Goal: Use online tool/utility: Utilize a website feature to perform a specific function

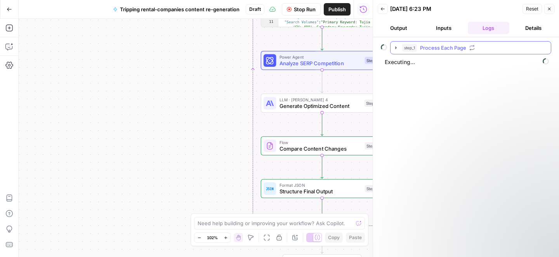
scroll to position [6, 0]
click at [212, 91] on div "Workflow Set Inputs Inputs Loop Loop 3 Iteration Process Each Page Step 1 Power…" at bounding box center [196, 138] width 354 height 238
click at [183, 162] on div "Workflow Set Inputs Inputs Loop Loop 3 Iteration Process Each Page Step 1 Power…" at bounding box center [196, 138] width 354 height 238
click at [533, 30] on button "Details" at bounding box center [533, 28] width 42 height 12
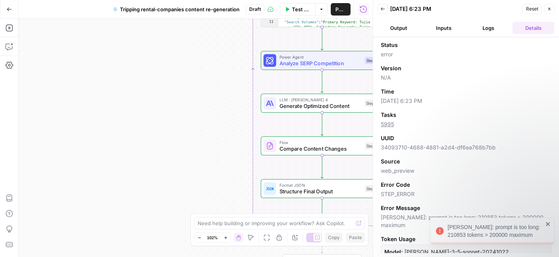
click at [492, 25] on button "Logs" at bounding box center [489, 28] width 42 height 12
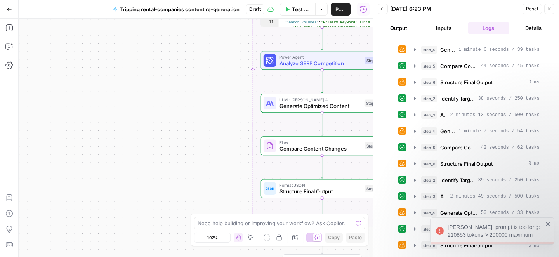
scroll to position [359, 0]
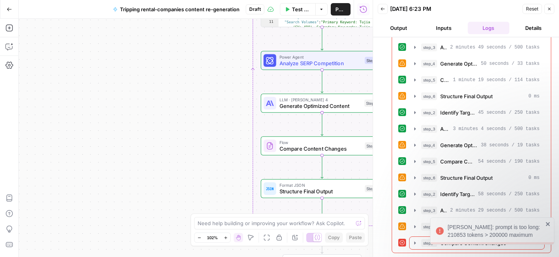
click at [547, 223] on icon "close" at bounding box center [547, 224] width 5 height 6
click at [413, 225] on icon "button" at bounding box center [415, 226] width 6 height 6
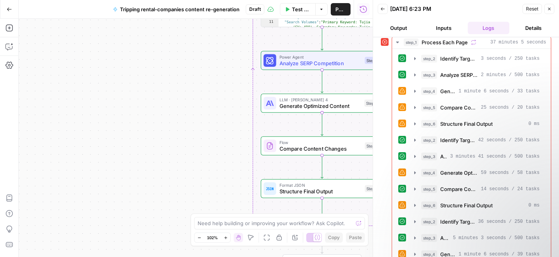
scroll to position [0, 0]
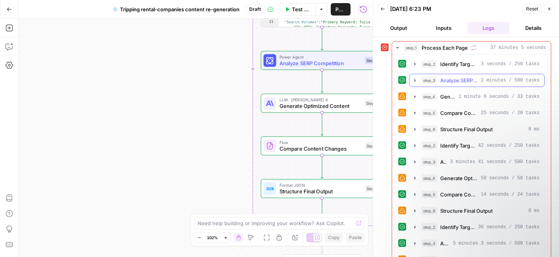
click at [414, 80] on icon "button" at bounding box center [415, 80] width 2 height 3
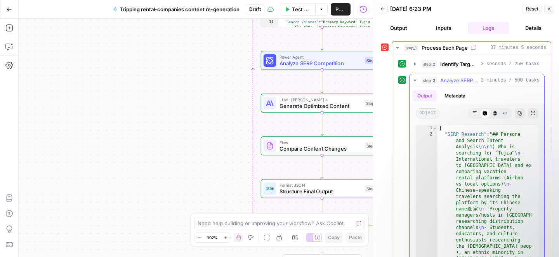
click at [414, 80] on icon "button" at bounding box center [414, 81] width 3 height 2
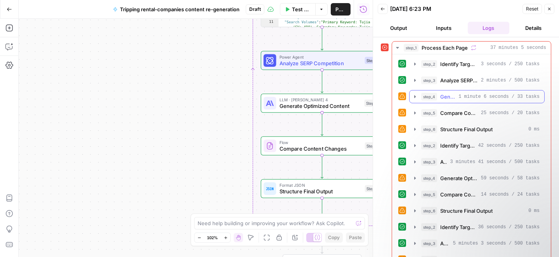
click at [416, 98] on icon "button" at bounding box center [415, 97] width 6 height 6
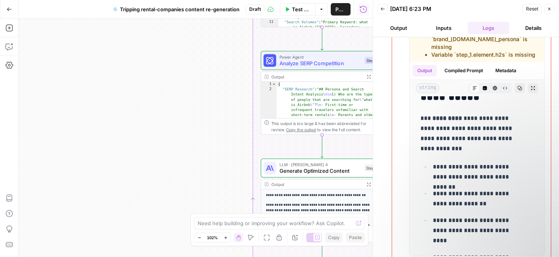
scroll to position [1328, 0]
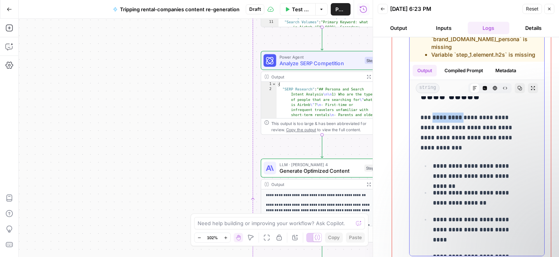
drag, startPoint x: 434, startPoint y: 119, endPoint x: 462, endPoint y: 119, distance: 27.9
click at [462, 119] on p "**********" at bounding box center [470, 133] width 101 height 40
copy p "********* *"
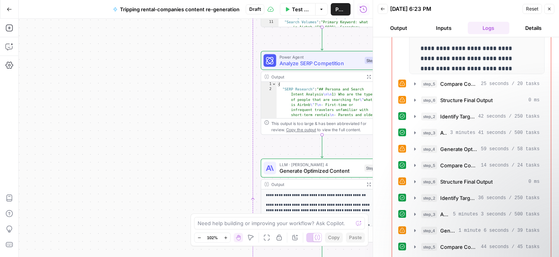
scroll to position [272, 0]
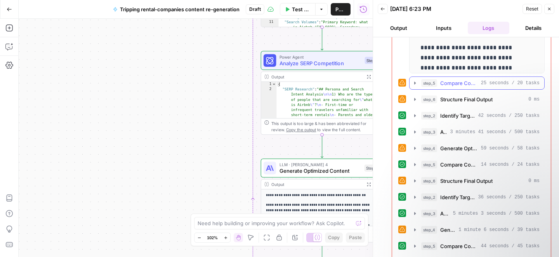
click at [481, 82] on span "25 seconds / 20 tasks" at bounding box center [510, 83] width 59 height 7
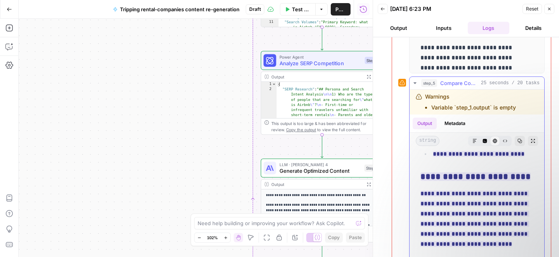
scroll to position [4158, 0]
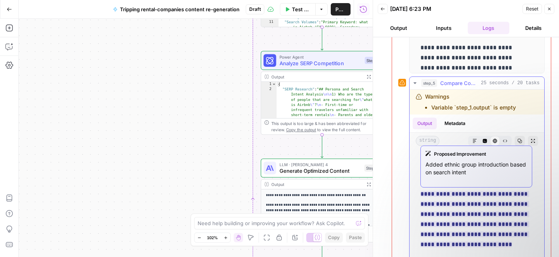
drag, startPoint x: 417, startPoint y: 158, endPoint x: 479, endPoint y: 232, distance: 96.4
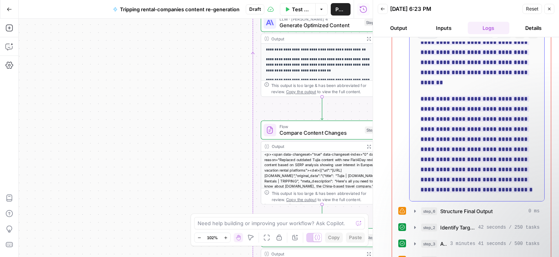
scroll to position [387, 0]
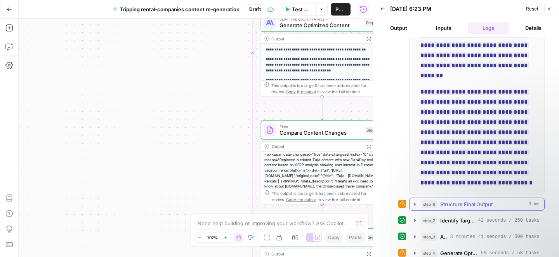
click at [464, 201] on span "Structure Final Output" at bounding box center [466, 204] width 52 height 8
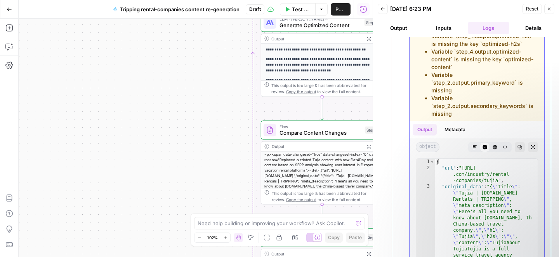
scroll to position [644, 0]
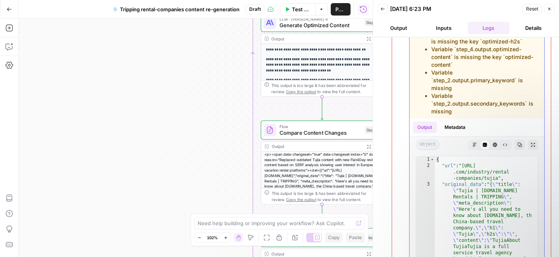
click at [427, 133] on button "Output" at bounding box center [424, 127] width 24 height 12
click at [424, 133] on button "Output" at bounding box center [424, 127] width 24 height 12
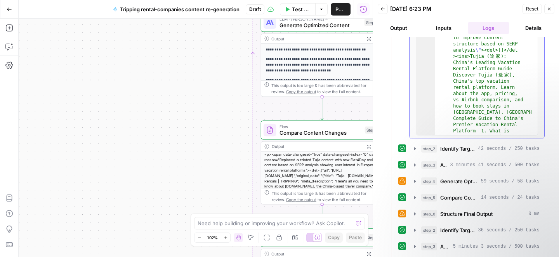
scroll to position [0, 0]
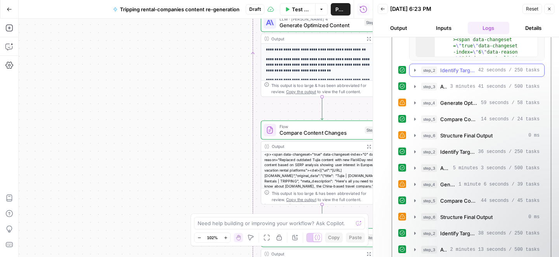
click at [414, 73] on icon "button" at bounding box center [415, 70] width 6 height 6
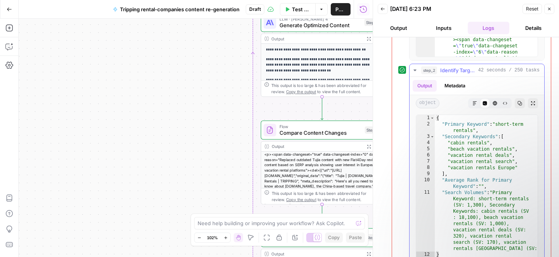
click at [414, 73] on icon "button" at bounding box center [415, 70] width 6 height 6
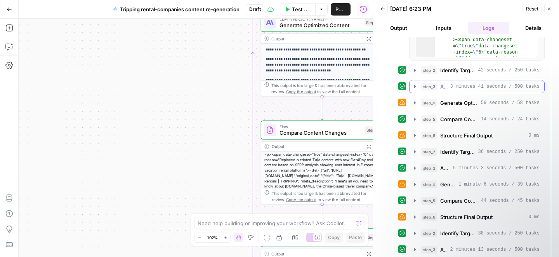
click at [416, 90] on icon "button" at bounding box center [415, 86] width 6 height 6
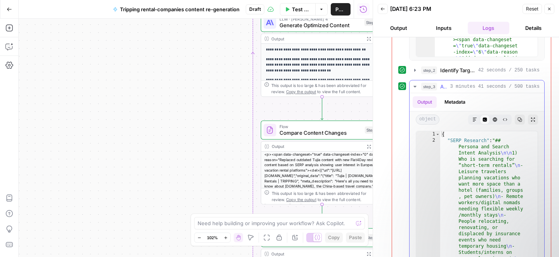
click at [416, 90] on icon "button" at bounding box center [415, 86] width 6 height 6
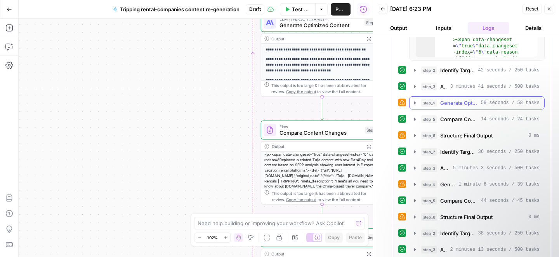
click at [448, 107] on span "Generate Optimized Content" at bounding box center [459, 103] width 38 height 8
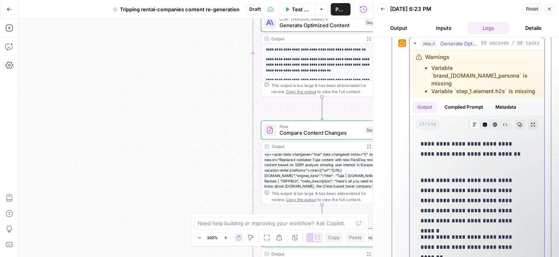
click at [449, 47] on span "Generate Optimized Content" at bounding box center [459, 44] width 38 height 8
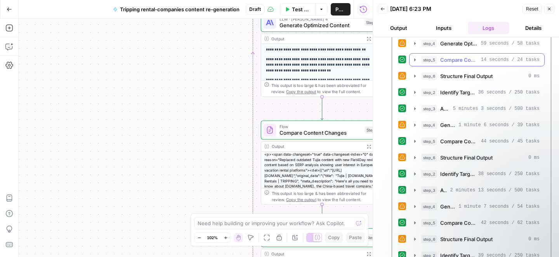
click at [450, 64] on span "Compare Content Changes" at bounding box center [459, 60] width 38 height 8
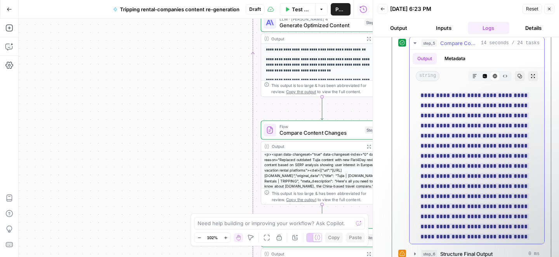
click at [444, 47] on span "Compare Content Changes" at bounding box center [459, 43] width 38 height 8
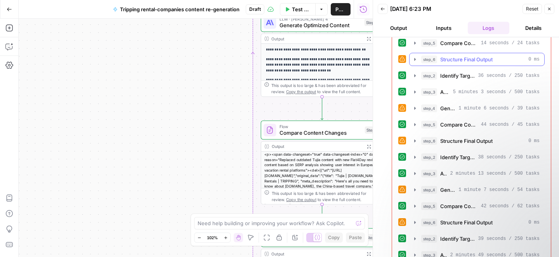
click at [451, 63] on span "Structure Final Output" at bounding box center [466, 59] width 52 height 8
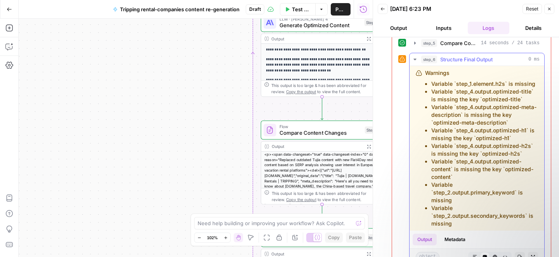
click at [451, 63] on span "Structure Final Output" at bounding box center [466, 59] width 52 height 8
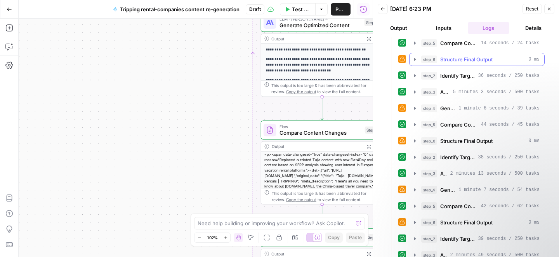
click at [451, 63] on span "Structure Final Output" at bounding box center [466, 59] width 52 height 8
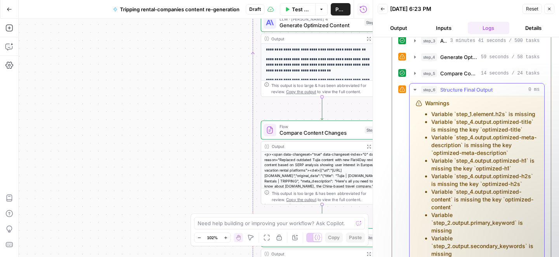
scroll to position [941, 0]
click at [416, 77] on icon "button" at bounding box center [415, 74] width 6 height 6
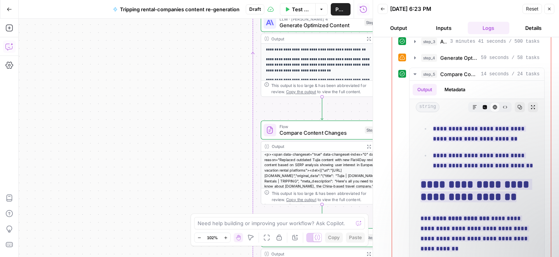
scroll to position [580, 0]
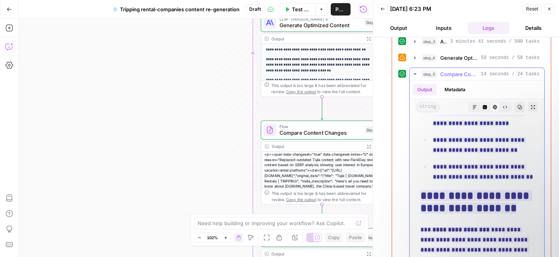
click at [414, 75] on icon "button" at bounding box center [414, 74] width 3 height 2
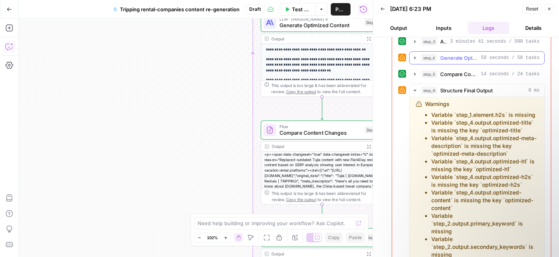
click at [416, 61] on icon "button" at bounding box center [415, 58] width 6 height 6
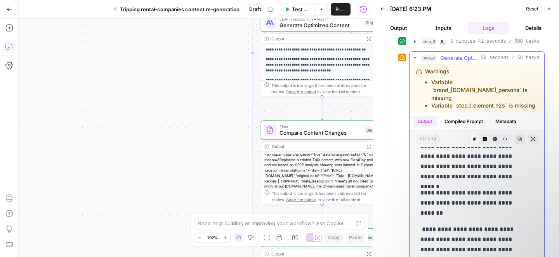
scroll to position [0, 0]
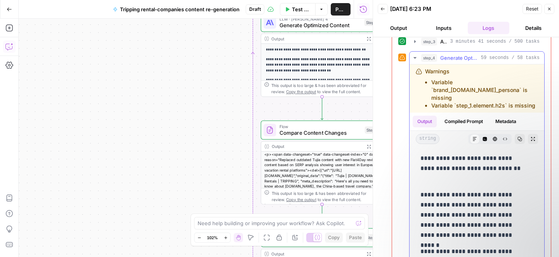
click at [418, 61] on icon "button" at bounding box center [415, 58] width 6 height 6
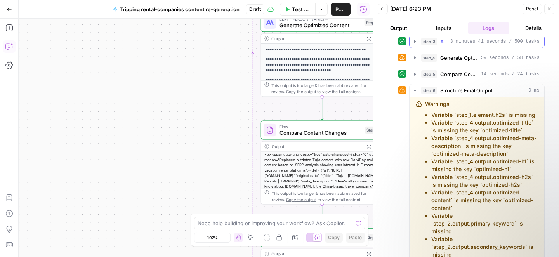
click at [417, 45] on icon "button" at bounding box center [415, 41] width 6 height 6
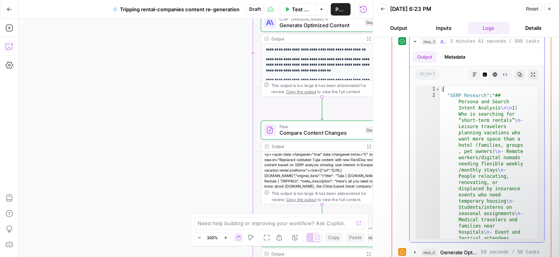
click at [415, 45] on icon "button" at bounding box center [415, 41] width 6 height 6
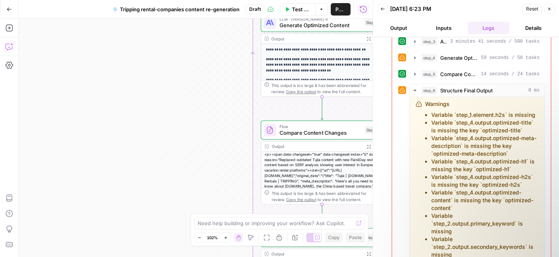
click at [415, 28] on icon "button" at bounding box center [415, 25] width 6 height 6
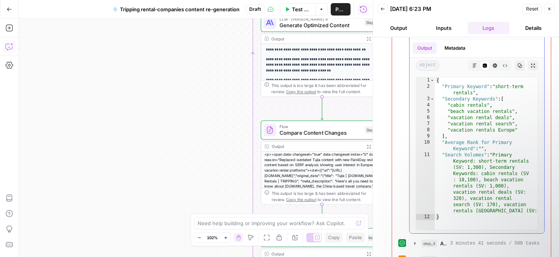
scroll to position [936, 0]
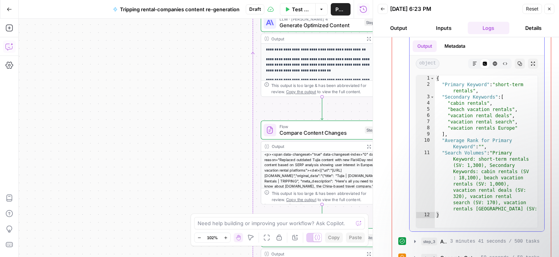
click at [418, 34] on icon "button" at bounding box center [415, 31] width 6 height 6
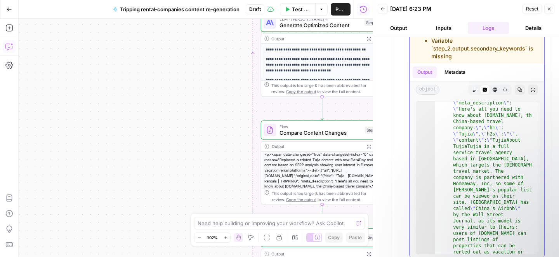
scroll to position [0, 0]
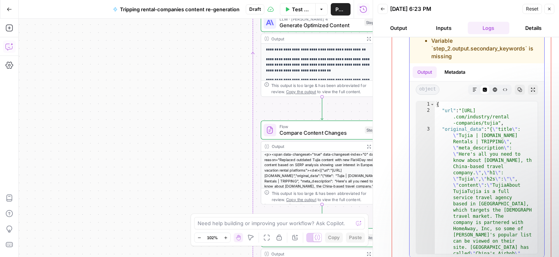
click at [477, 81] on div "Output Metadata" at bounding box center [476, 72] width 135 height 18
click at [428, 78] on button "Output" at bounding box center [424, 72] width 24 height 12
click at [484, 81] on div "Output Metadata" at bounding box center [476, 72] width 135 height 18
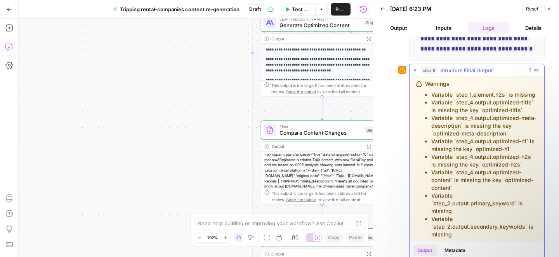
scroll to position [481, 0]
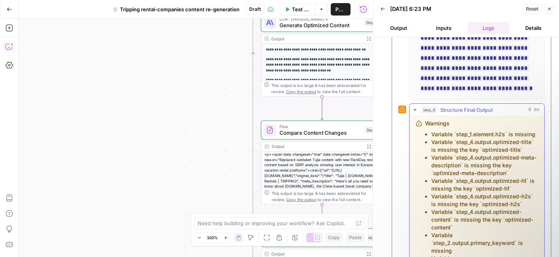
click at [504, 113] on div "step_6 Structure Final Output 0 ms" at bounding box center [480, 110] width 118 height 8
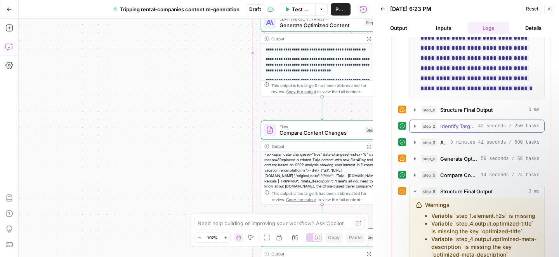
click at [416, 125] on icon "button" at bounding box center [415, 126] width 6 height 6
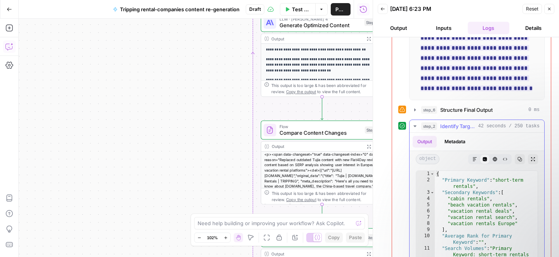
click at [416, 125] on icon "button" at bounding box center [415, 126] width 6 height 6
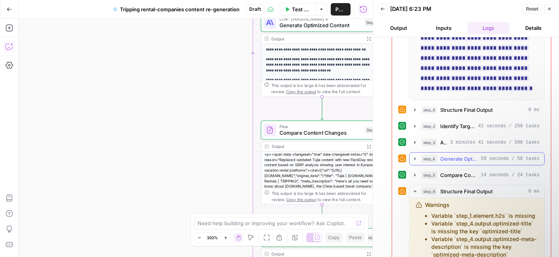
click at [415, 158] on icon "button" at bounding box center [415, 158] width 2 height 3
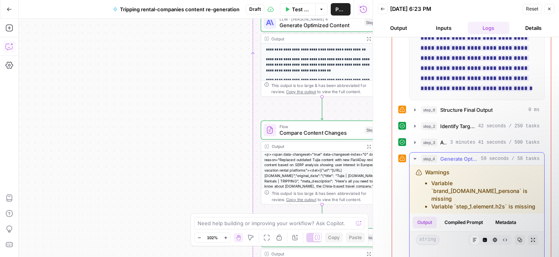
click at [415, 158] on icon "button" at bounding box center [414, 159] width 3 height 2
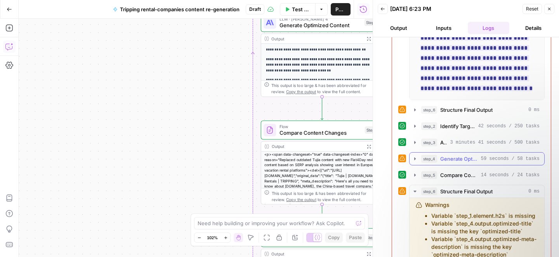
click at [415, 158] on icon "button" at bounding box center [415, 158] width 2 height 3
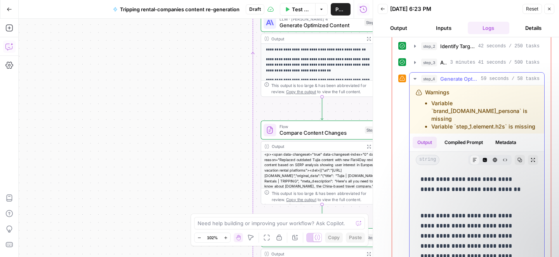
scroll to position [565, 0]
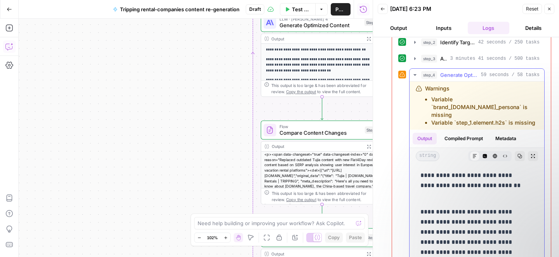
click at [412, 73] on icon "button" at bounding box center [415, 75] width 6 height 6
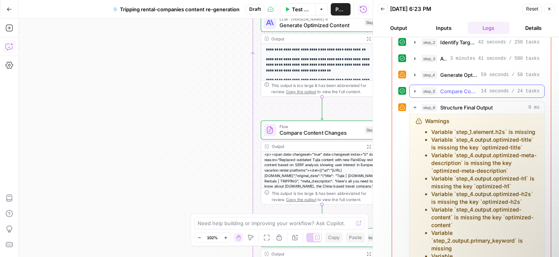
click at [413, 93] on icon "button" at bounding box center [415, 91] width 6 height 6
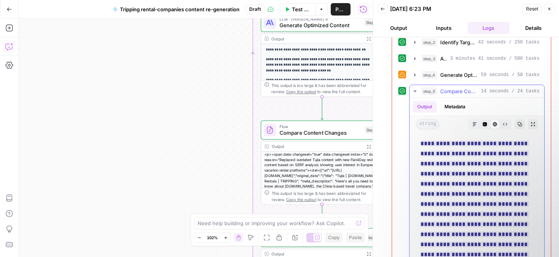
click at [413, 93] on icon "button" at bounding box center [415, 91] width 6 height 6
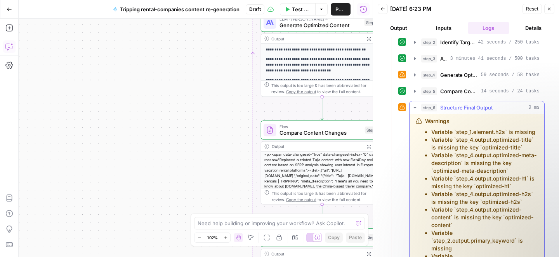
click at [414, 107] on icon "button" at bounding box center [414, 108] width 3 height 2
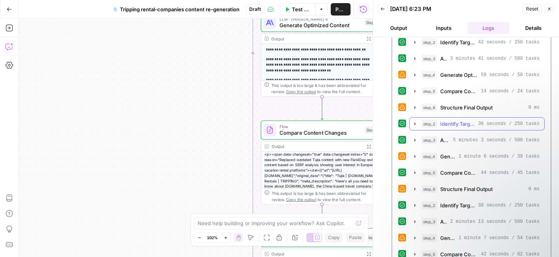
click at [414, 124] on icon "button" at bounding box center [415, 124] width 6 height 6
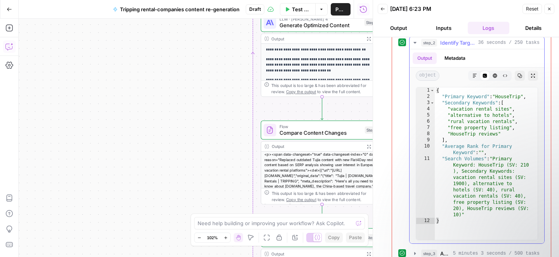
scroll to position [645, 0]
click at [414, 41] on icon "button" at bounding box center [415, 44] width 6 height 6
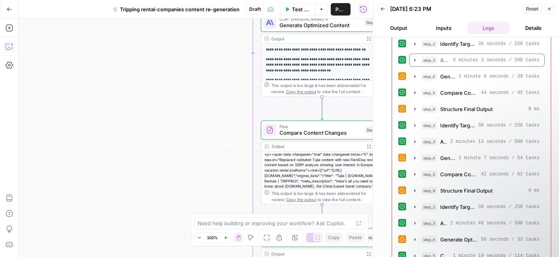
click at [414, 60] on icon "button" at bounding box center [415, 60] width 6 height 6
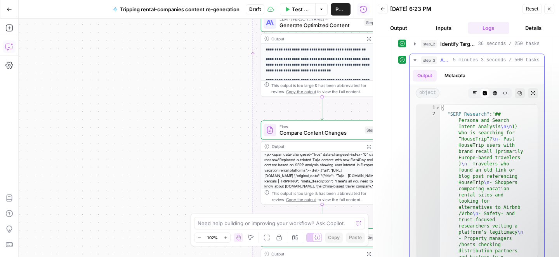
click at [414, 60] on icon "button" at bounding box center [414, 60] width 3 height 2
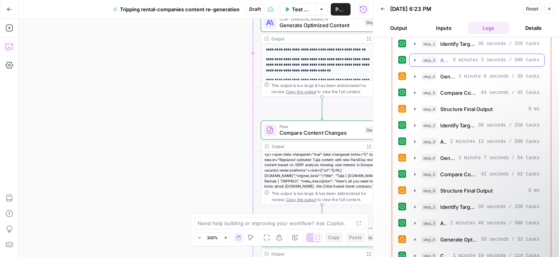
click at [415, 59] on icon "button" at bounding box center [415, 60] width 6 height 6
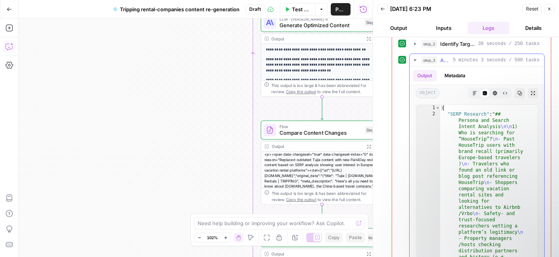
click at [415, 59] on icon "button" at bounding box center [415, 60] width 6 height 6
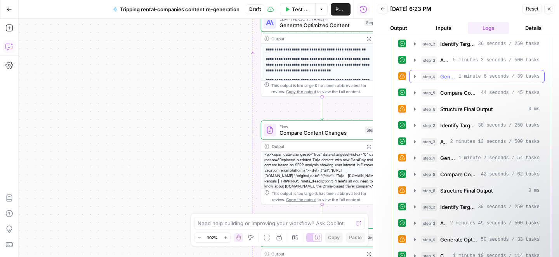
click at [415, 78] on icon "button" at bounding box center [415, 76] width 6 height 6
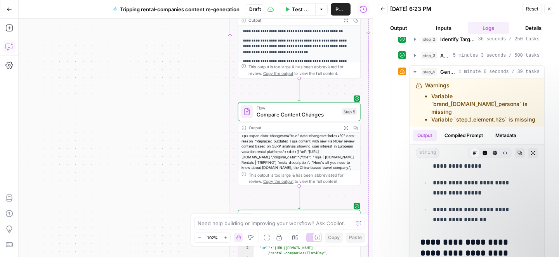
scroll to position [644, 0]
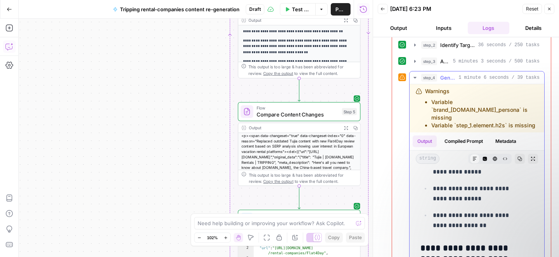
click at [466, 77] on span "1 minute 6 seconds / 39 tasks" at bounding box center [498, 77] width 81 height 7
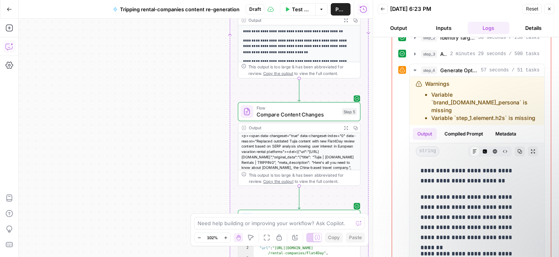
scroll to position [976, 0]
click at [452, 67] on span "Generate Optimized Content" at bounding box center [459, 71] width 38 height 8
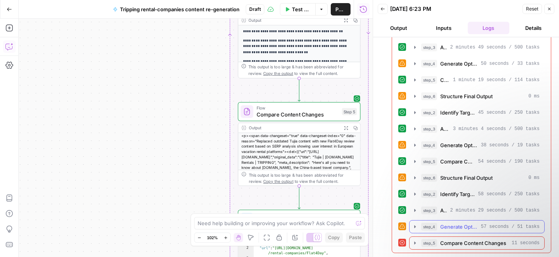
click at [450, 227] on span "Generate Optimized Content" at bounding box center [459, 227] width 38 height 8
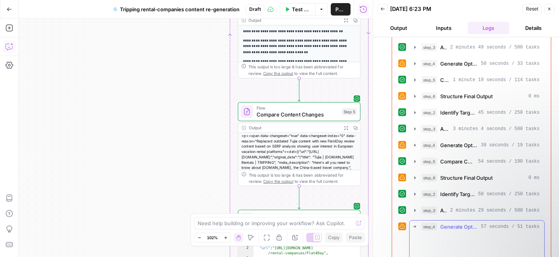
scroll to position [976, 0]
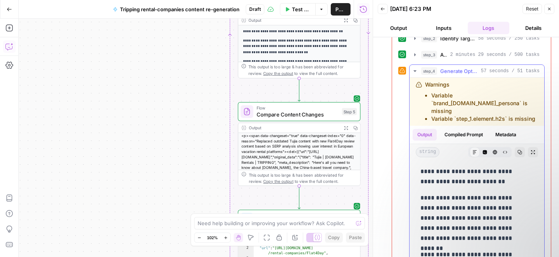
click at [458, 74] on span "Generate Optimized Content" at bounding box center [459, 71] width 38 height 8
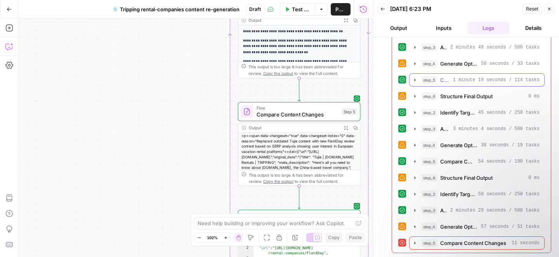
scroll to position [821, 0]
click at [450, 211] on span "2 minutes 29 seconds / 500 tasks" at bounding box center [494, 210] width 89 height 7
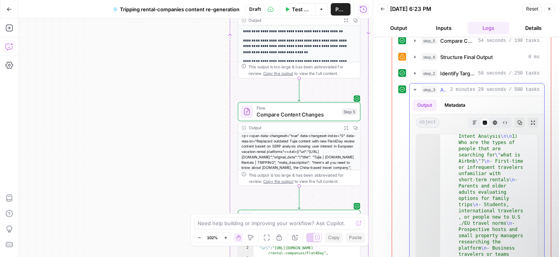
scroll to position [3, 0]
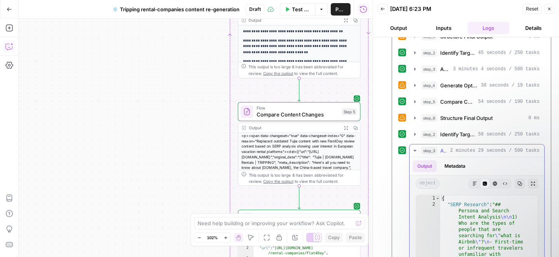
click at [457, 152] on span "2 minutes 29 seconds / 500 tasks" at bounding box center [494, 150] width 89 height 7
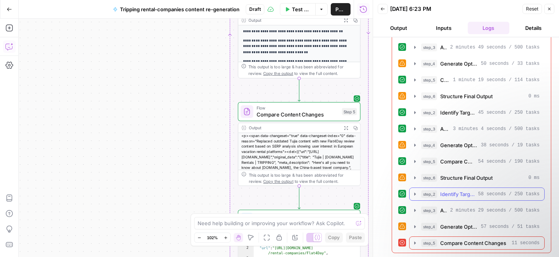
click at [450, 192] on span "Identify Target Keywords" at bounding box center [457, 194] width 35 height 8
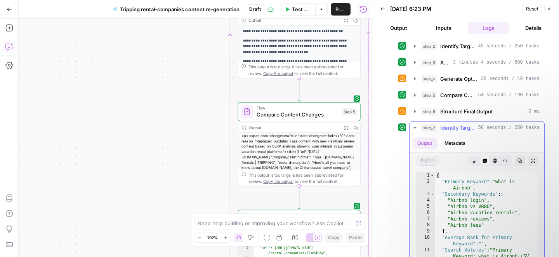
scroll to position [904, 0]
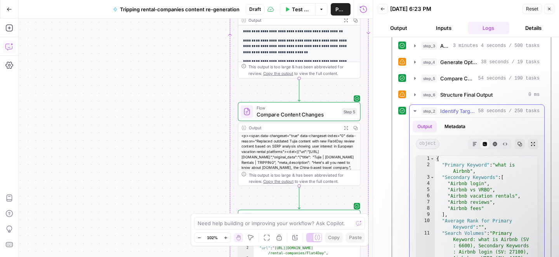
click at [454, 111] on span "Identify Target Keywords" at bounding box center [457, 111] width 35 height 8
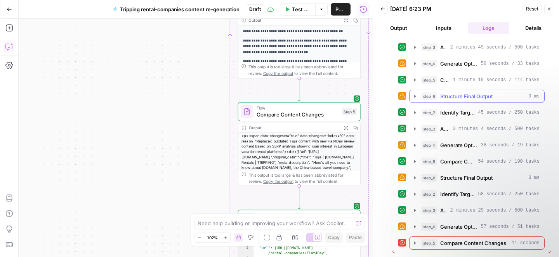
click at [452, 100] on button "step_6 Structure Final Output 0 ms" at bounding box center [476, 96] width 135 height 12
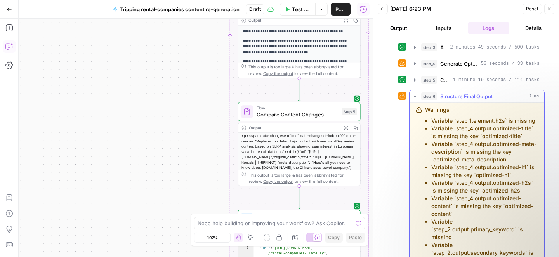
click at [452, 100] on button "step_6 Structure Final Output 0 ms" at bounding box center [476, 96] width 135 height 12
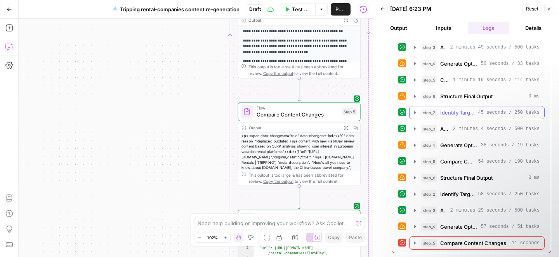
click at [446, 109] on span "Identify Target Keywords" at bounding box center [457, 113] width 35 height 8
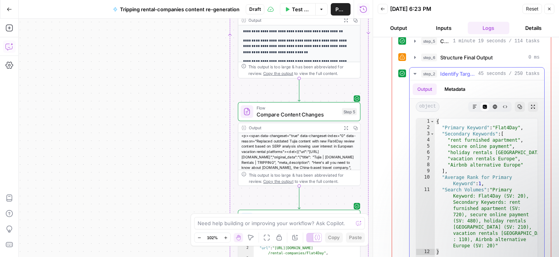
scroll to position [859, 0]
click at [459, 75] on span "Identify Target Keywords" at bounding box center [457, 74] width 35 height 8
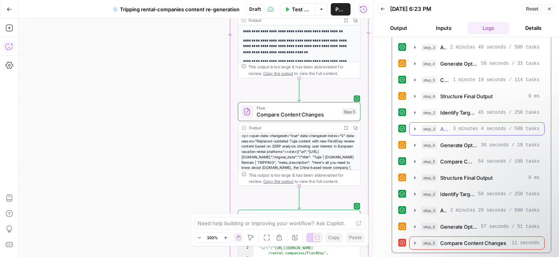
click at [454, 130] on span "3 minutes 4 seconds / 500 tasks" at bounding box center [496, 128] width 87 height 7
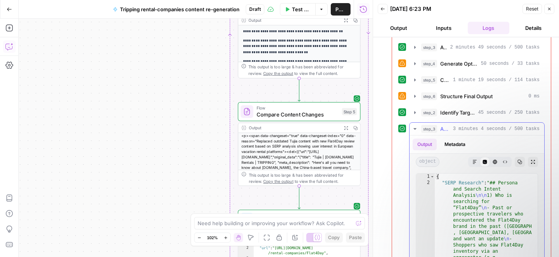
click at [454, 130] on span "3 minutes 4 seconds / 500 tasks" at bounding box center [496, 128] width 87 height 7
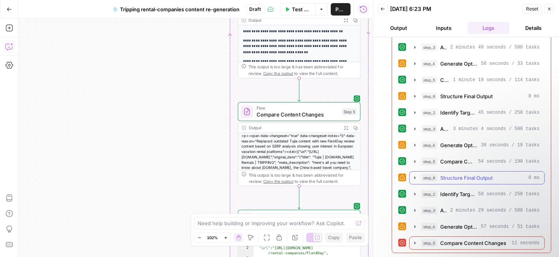
click at [459, 183] on button "step_6 Structure Final Output 0 ms" at bounding box center [476, 178] width 135 height 12
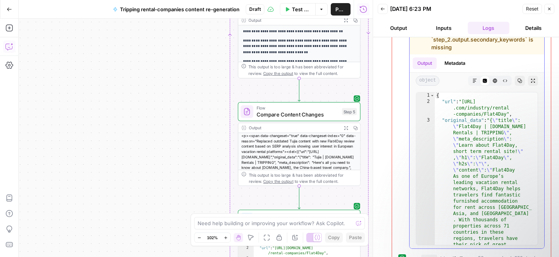
scroll to position [1115, 0]
click at [454, 69] on button "Metadata" at bounding box center [455, 64] width 30 height 12
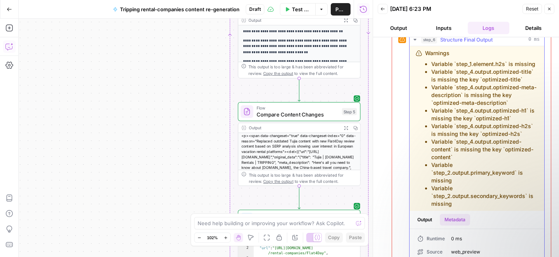
scroll to position [847, 0]
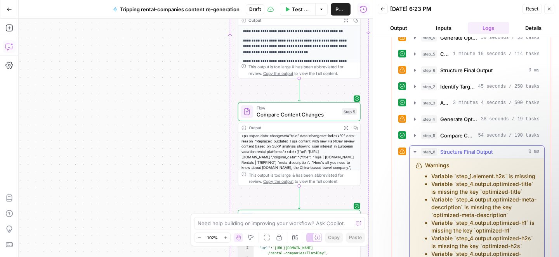
click at [464, 151] on span "Structure Final Output" at bounding box center [466, 152] width 52 height 8
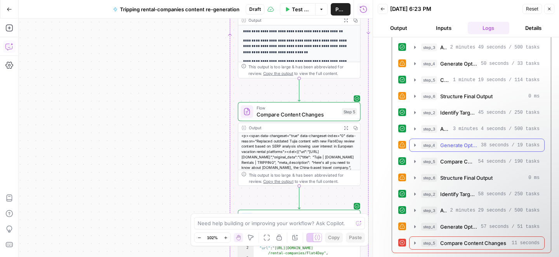
scroll to position [821, 0]
click at [452, 184] on div "step_6 Structure Final Output 0 ms" at bounding box center [476, 177] width 135 height 13
click at [452, 184] on button "step_6 Structure Final Output 0 ms" at bounding box center [476, 178] width 135 height 12
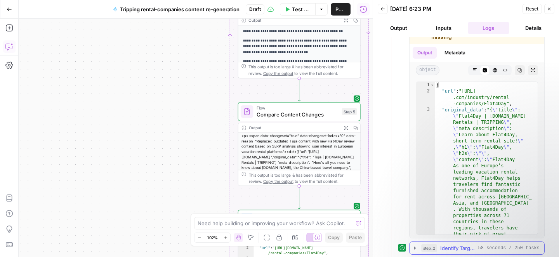
scroll to position [1124, 0]
type textarea "**********"
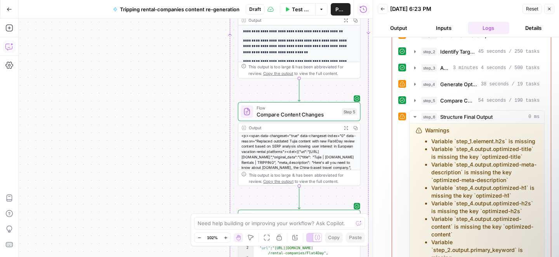
scroll to position [891, 0]
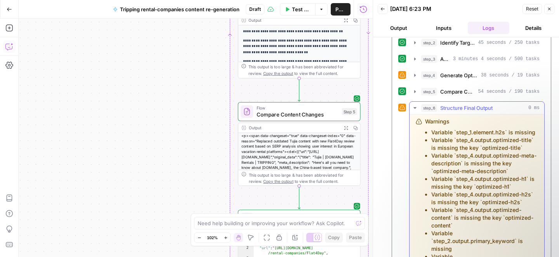
click at [473, 108] on span "Structure Final Output" at bounding box center [466, 108] width 52 height 8
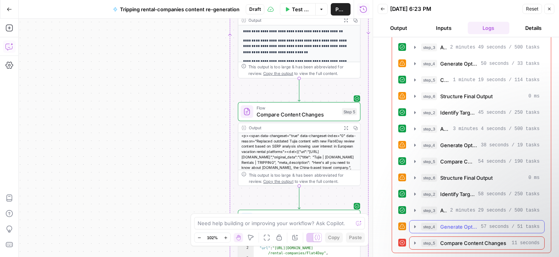
click at [444, 225] on span "Generate Optimized Content" at bounding box center [459, 227] width 38 height 8
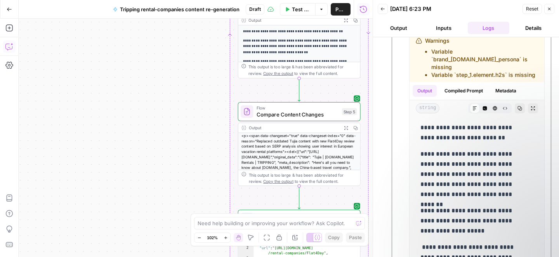
scroll to position [966, 0]
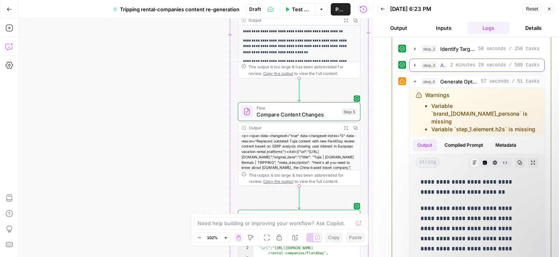
click at [450, 67] on span "2 minutes 29 seconds / 500 tasks" at bounding box center [494, 65] width 89 height 7
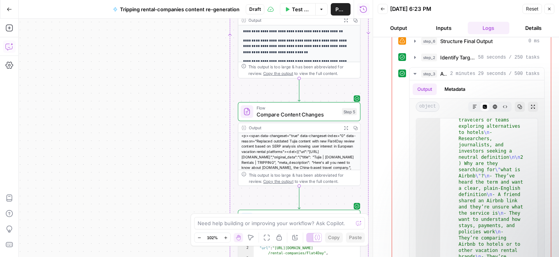
scroll to position [24, 0]
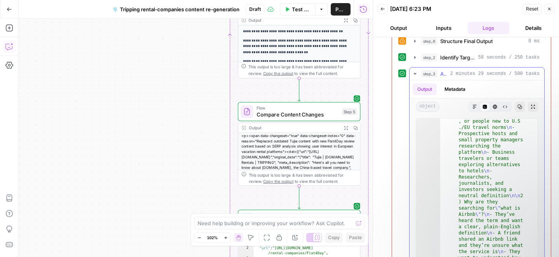
click at [464, 75] on span "2 minutes 29 seconds / 500 tasks" at bounding box center [494, 73] width 89 height 7
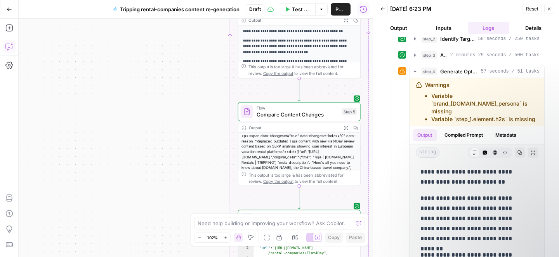
scroll to position [951, 0]
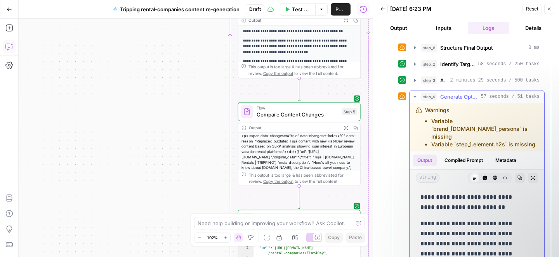
click at [481, 97] on span "57 seconds / 51 tasks" at bounding box center [510, 96] width 59 height 7
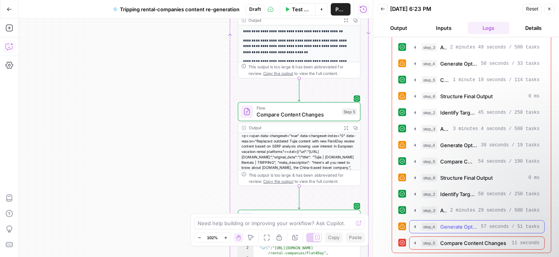
scroll to position [821, 0]
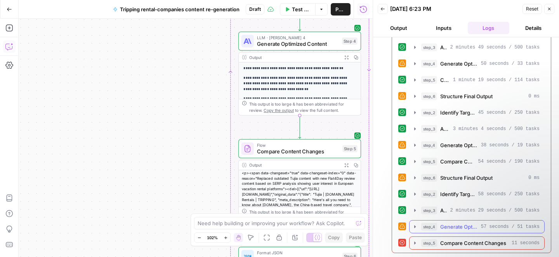
click at [416, 227] on icon "button" at bounding box center [415, 226] width 6 height 6
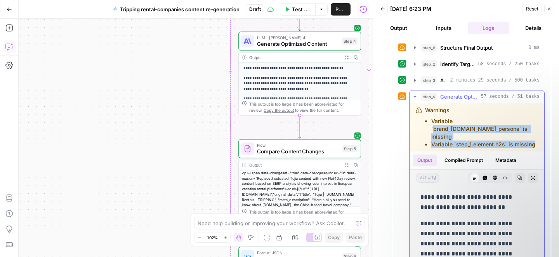
drag, startPoint x: 455, startPoint y: 121, endPoint x: 503, endPoint y: 143, distance: 52.8
click at [503, 143] on ul "Variable `brand_[DOMAIN_NAME]_persona` is missing Variable `step_1.element.h2s`…" at bounding box center [481, 132] width 113 height 31
click at [503, 143] on li "Variable `step_1.element.h2s` is missing" at bounding box center [484, 144] width 107 height 8
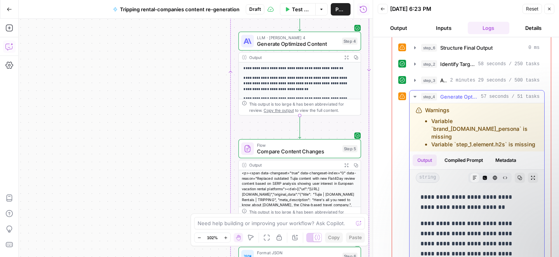
click at [415, 93] on button "step_4 Generate Optimized Content 57 seconds / 51 tasks" at bounding box center [476, 96] width 135 height 12
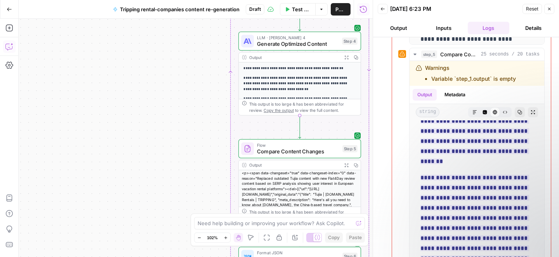
scroll to position [164, 0]
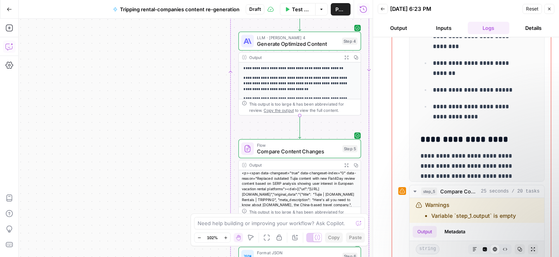
click at [550, 8] on icon "button" at bounding box center [549, 9] width 3 height 3
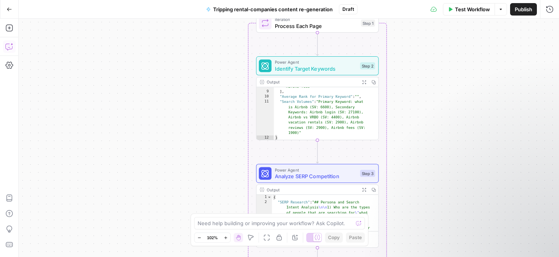
scroll to position [0, 0]
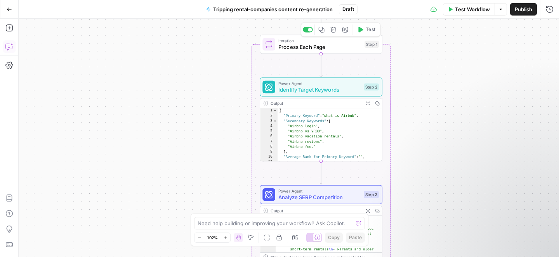
click at [348, 90] on span "Identify Target Keywords" at bounding box center [319, 90] width 82 height 8
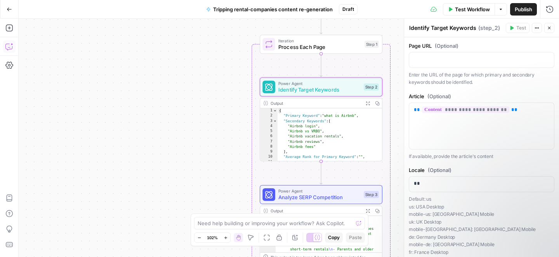
click at [550, 27] on icon "button" at bounding box center [549, 28] width 5 height 5
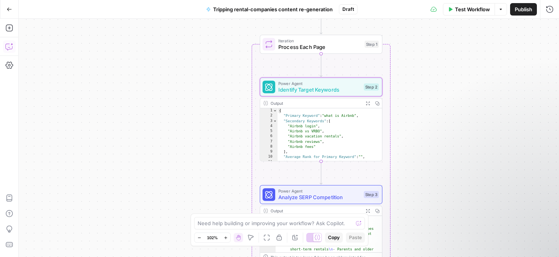
click at [347, 9] on span "Draft" at bounding box center [348, 9] width 12 height 7
click at [550, 10] on icon "button" at bounding box center [550, 9] width 8 height 8
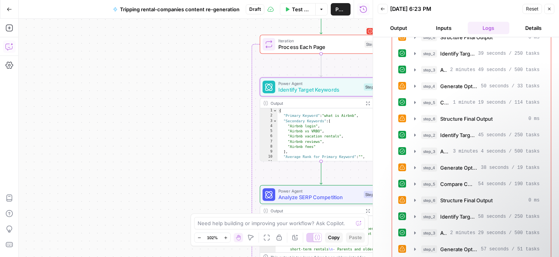
scroll to position [359, 0]
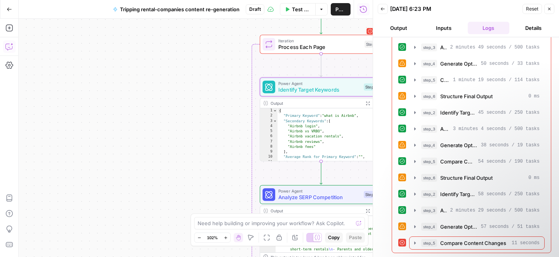
click at [539, 24] on button "Details" at bounding box center [533, 28] width 42 height 12
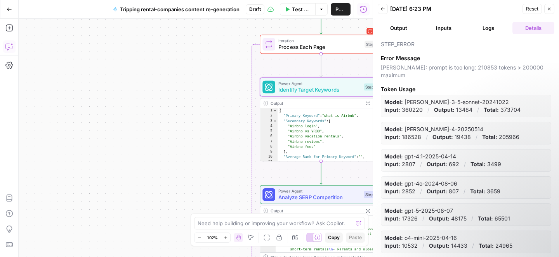
scroll to position [0, 0]
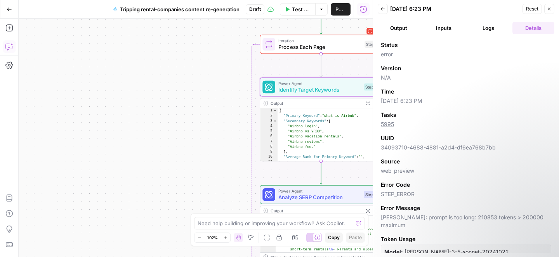
click at [494, 23] on button "Logs" at bounding box center [489, 28] width 42 height 12
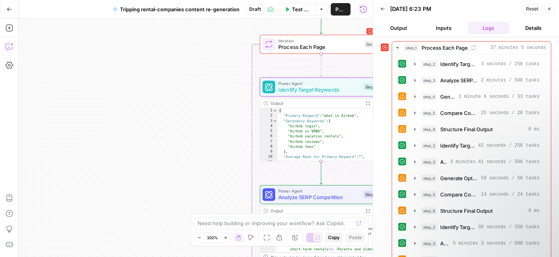
click at [449, 28] on button "Inputs" at bounding box center [444, 28] width 42 height 12
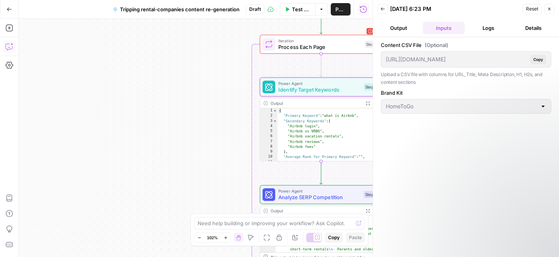
click at [405, 30] on button "Output" at bounding box center [399, 28] width 42 height 12
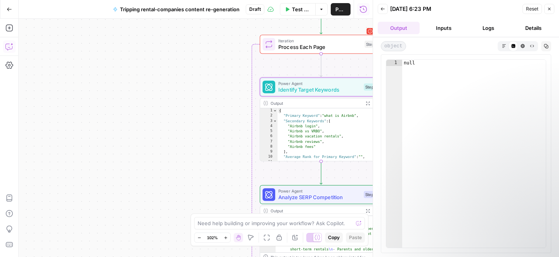
click at [440, 29] on button "Inputs" at bounding box center [444, 28] width 42 height 12
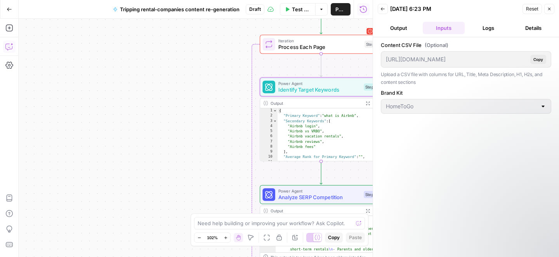
click at [482, 29] on button "Logs" at bounding box center [489, 28] width 42 height 12
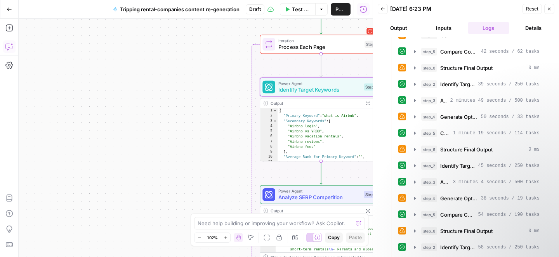
scroll to position [359, 0]
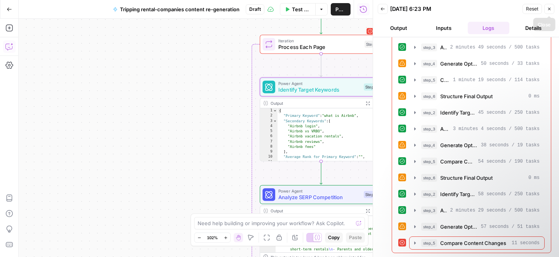
click at [549, 10] on icon "button" at bounding box center [549, 9] width 5 height 5
